Goal: Task Accomplishment & Management: Manage account settings

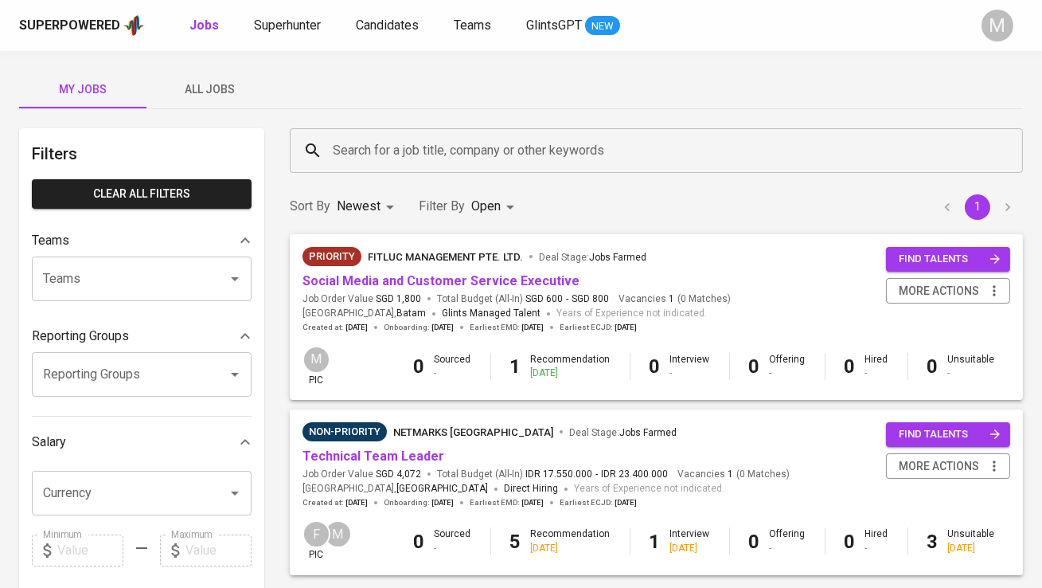
click at [209, 95] on span "All Jobs" at bounding box center [210, 90] width 108 height 20
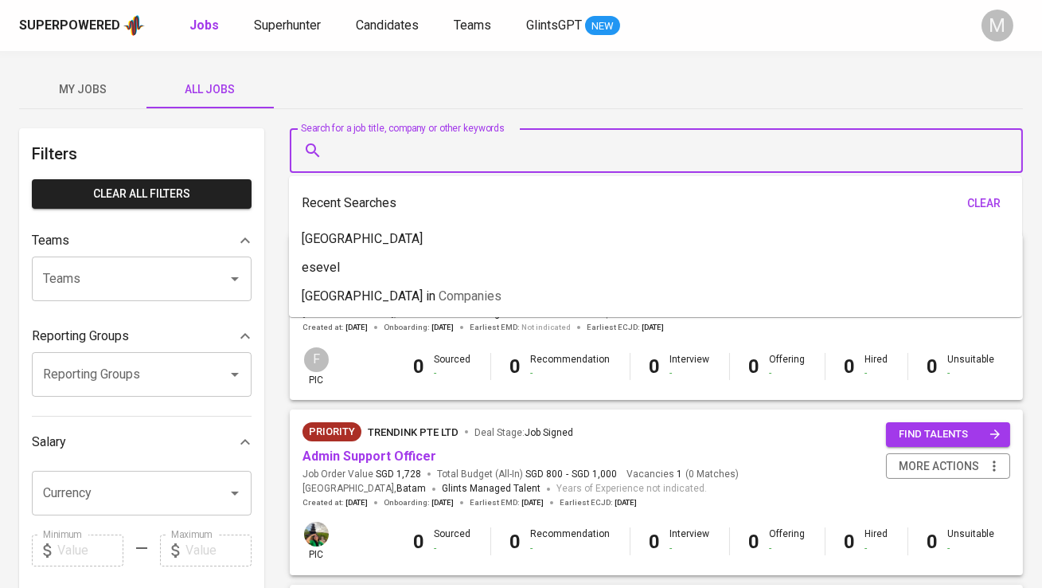
click at [374, 161] on input "Search for a job title, company or other keywords" at bounding box center [660, 150] width 663 height 30
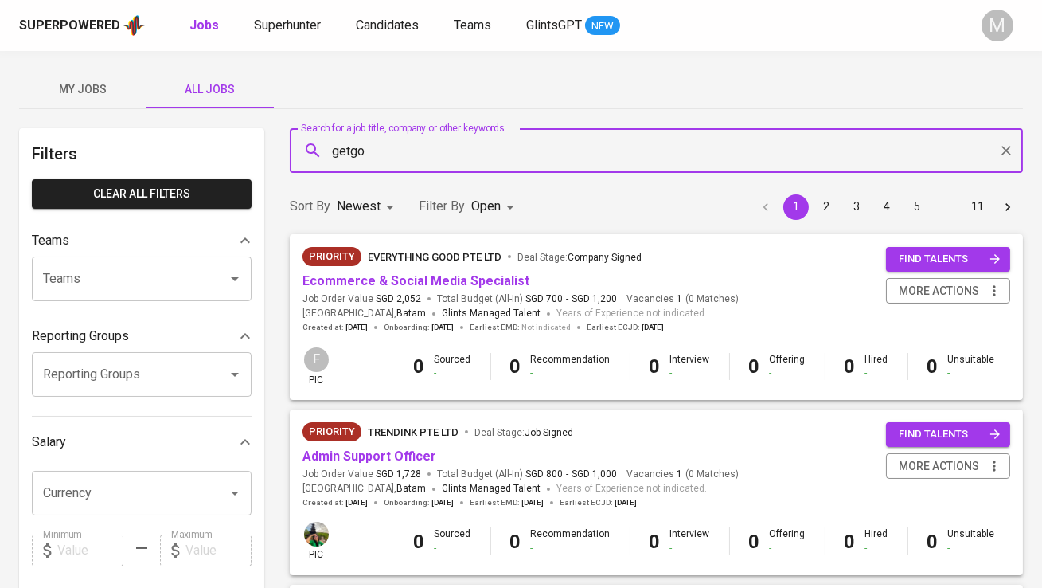
type input "getgo"
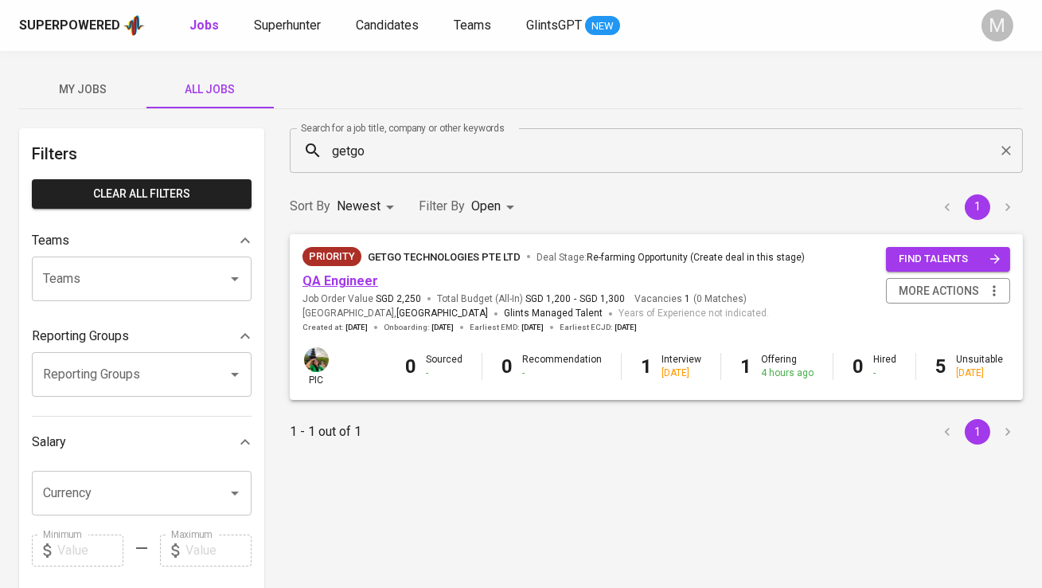
click at [339, 279] on link "QA Engineer" at bounding box center [341, 280] width 76 height 15
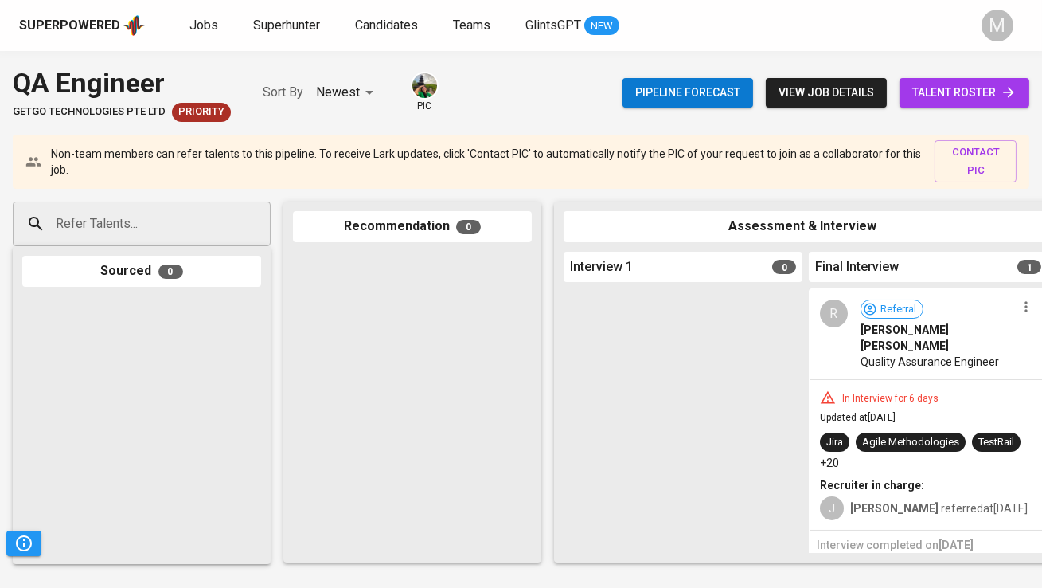
click at [967, 96] on span "talent roster" at bounding box center [965, 93] width 104 height 20
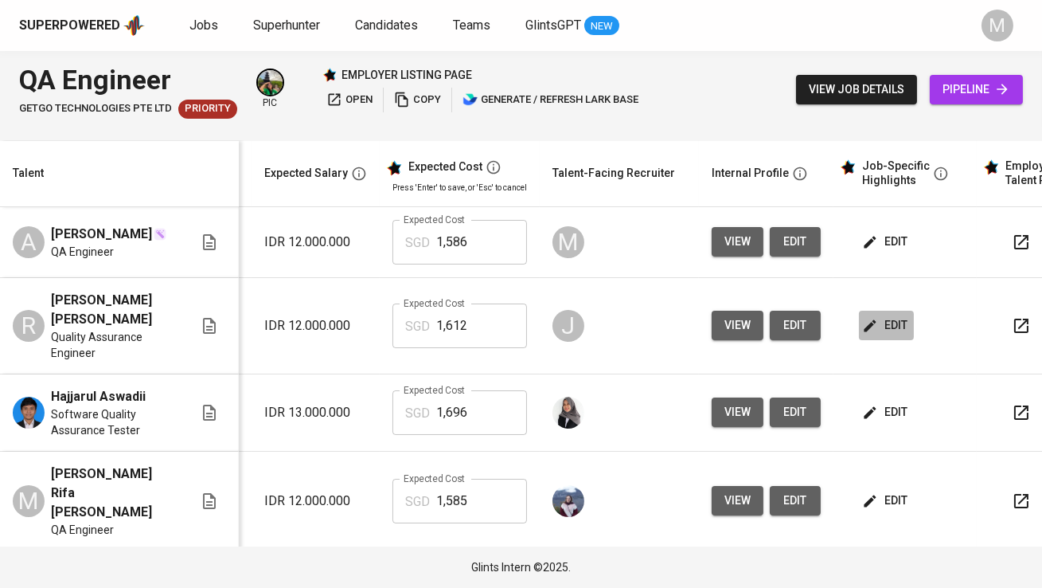
click at [892, 315] on span "edit" at bounding box center [887, 325] width 42 height 20
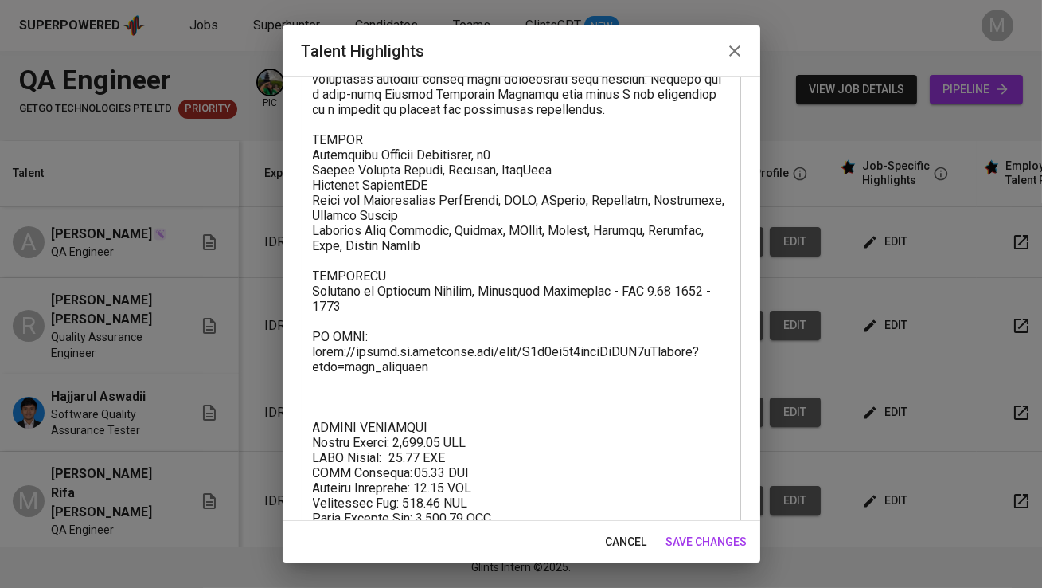
scroll to position [248, 0]
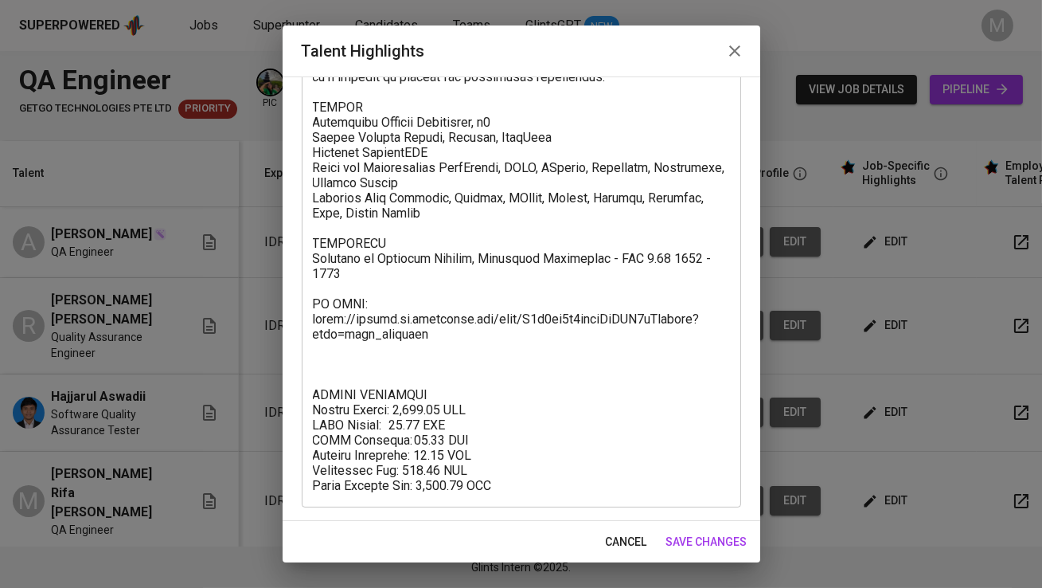
click at [733, 43] on icon "button" at bounding box center [734, 50] width 19 height 19
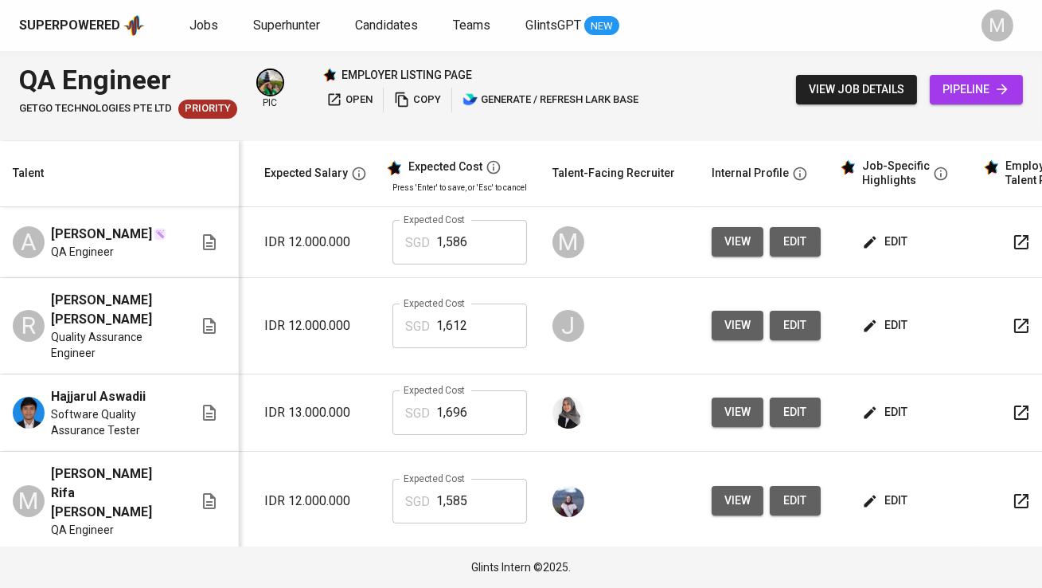
click at [894, 241] on span "edit" at bounding box center [887, 242] width 42 height 20
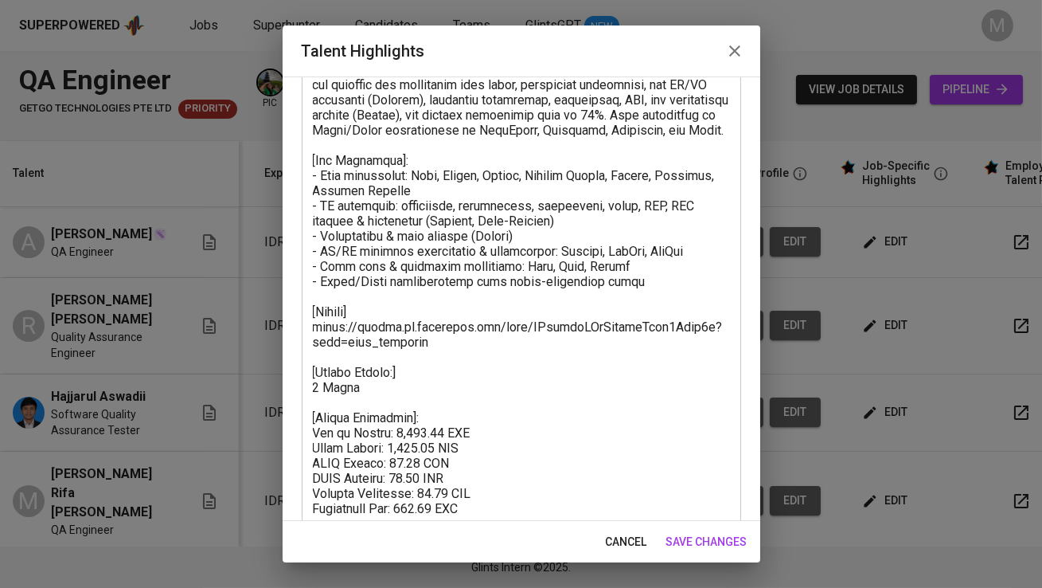
scroll to position [218, 0]
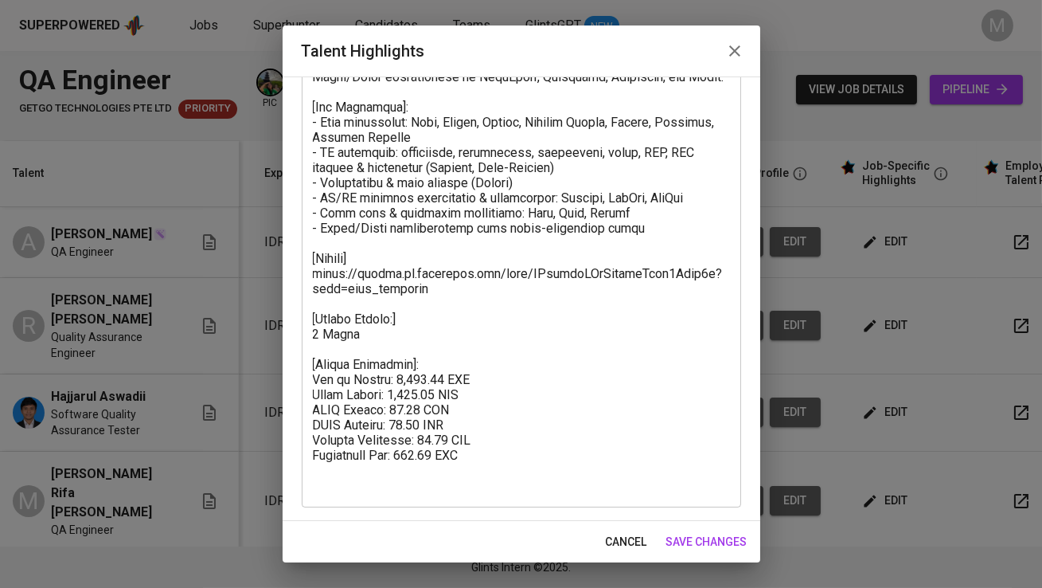
click at [737, 48] on icon "button" at bounding box center [734, 50] width 19 height 19
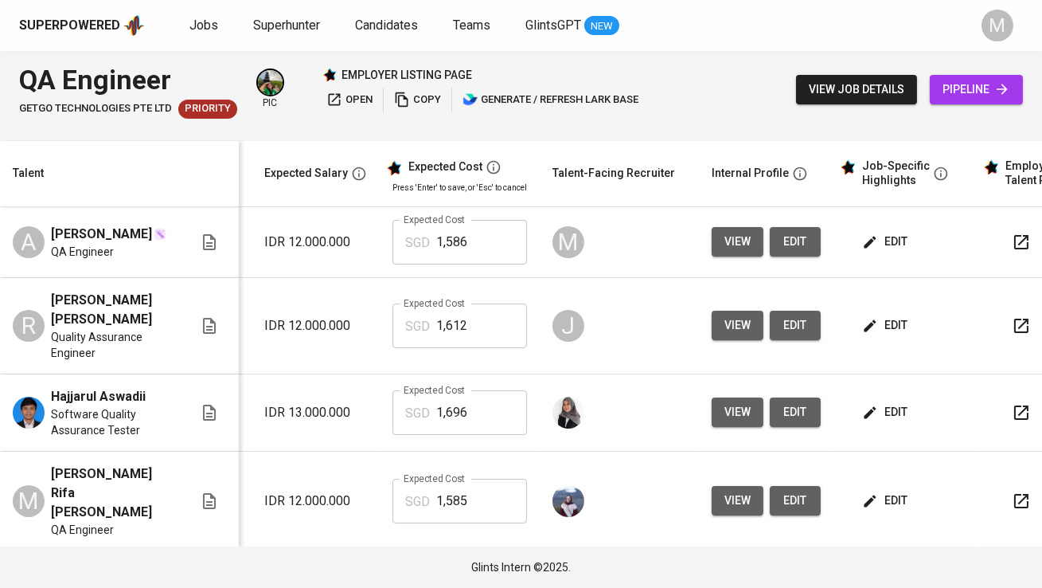
click at [895, 242] on span "edit" at bounding box center [887, 242] width 42 height 20
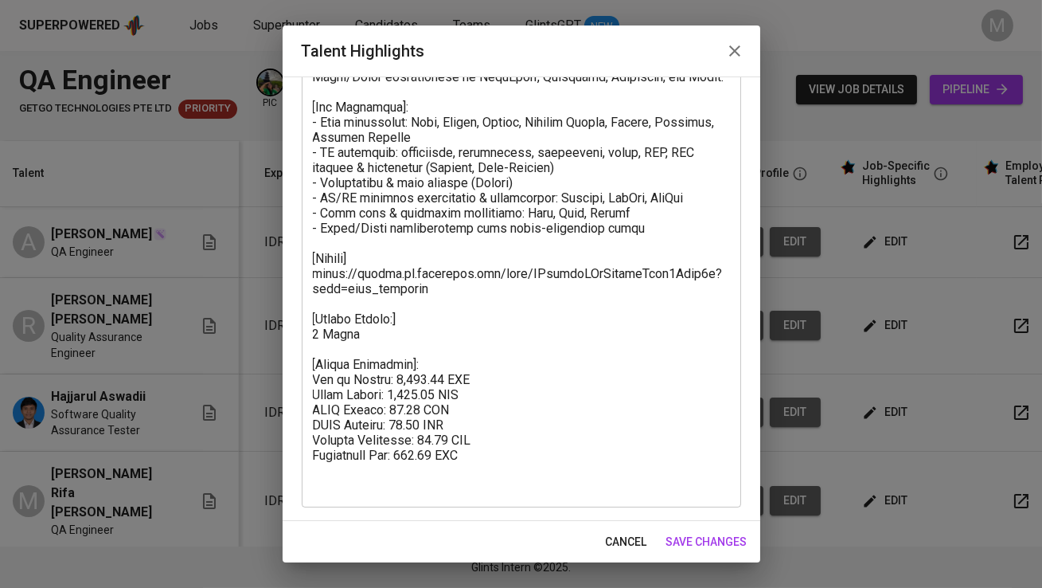
click at [732, 48] on icon "button" at bounding box center [734, 50] width 11 height 11
